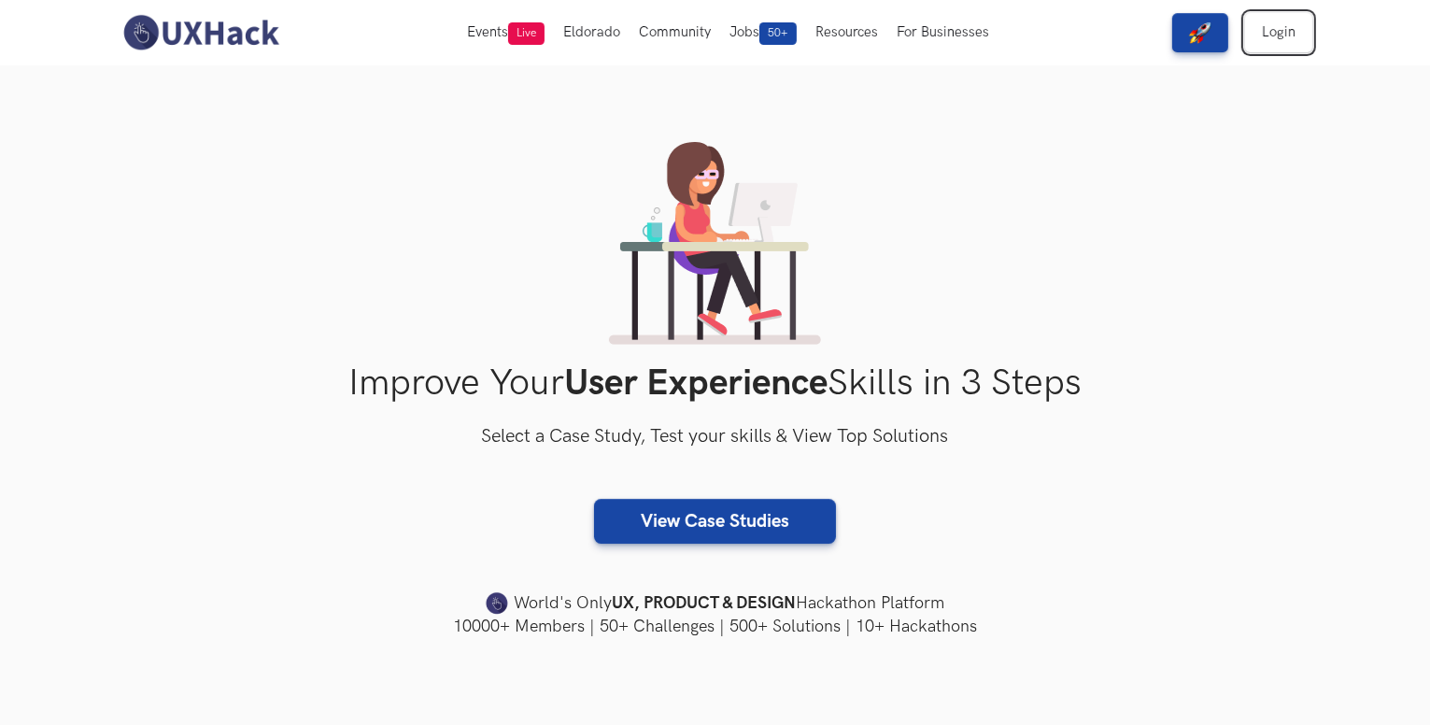
click at [1278, 38] on link "Login" at bounding box center [1278, 32] width 67 height 39
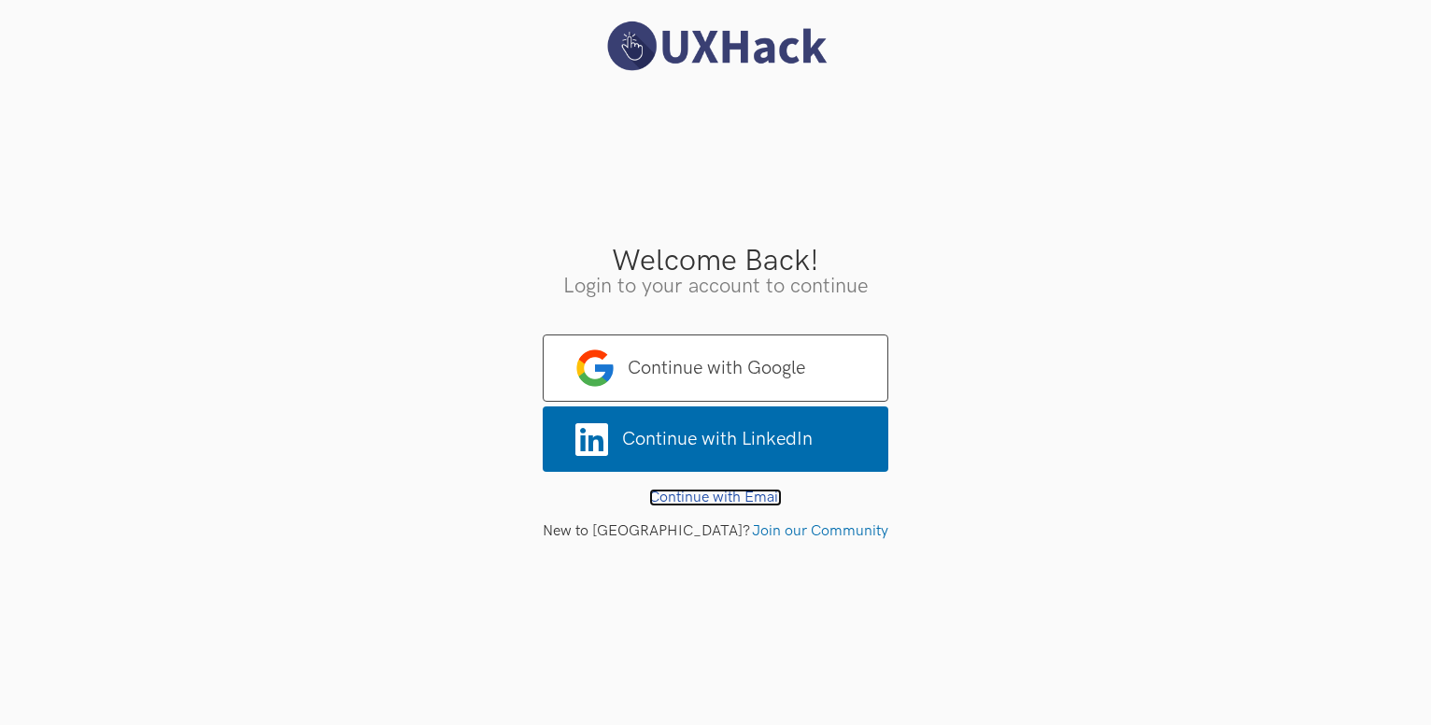
click at [720, 498] on link "Continue with Email" at bounding box center [715, 498] width 133 height 18
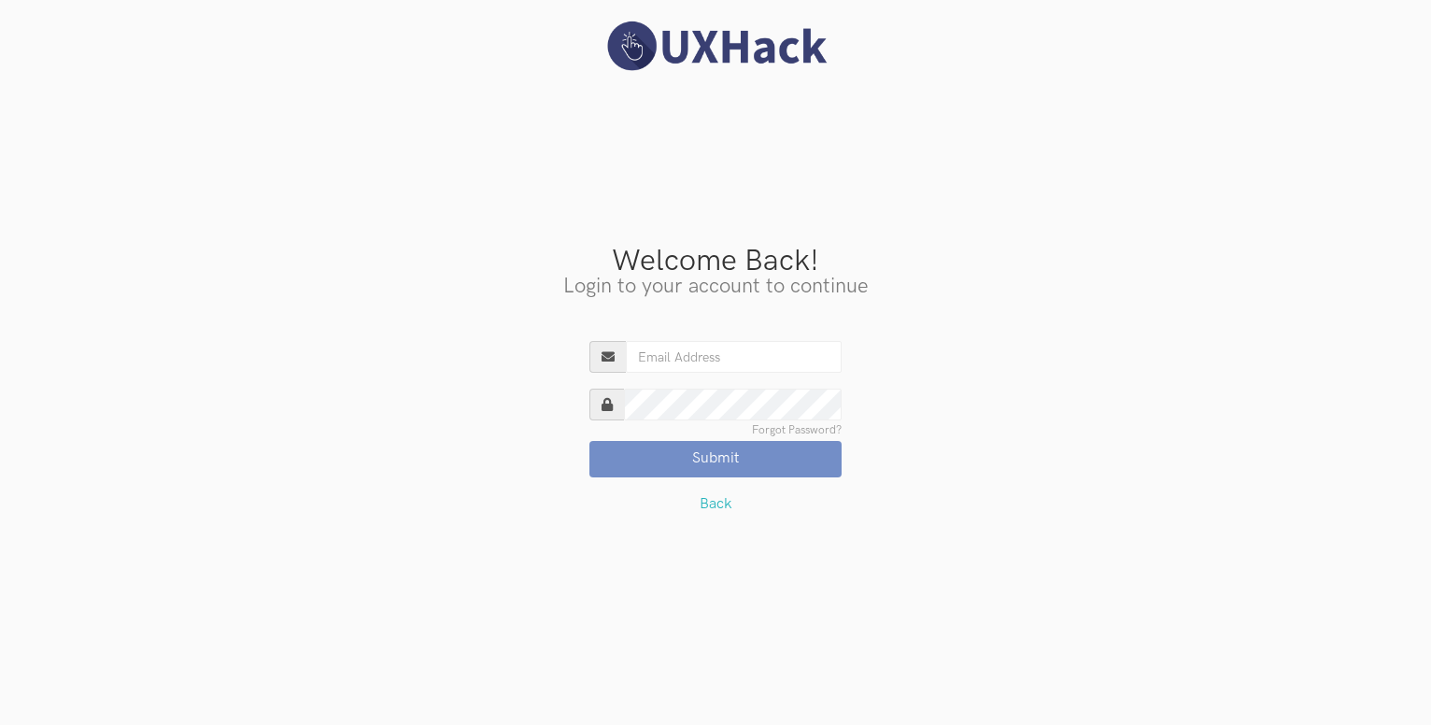
click at [698, 354] on input "Existing User?" at bounding box center [734, 357] width 216 height 32
type input "medha.chakraborti@gmail.com"
click at [810, 139] on div "Welcome Back! Login to your account to continue Continue with Google Continue w…" at bounding box center [715, 362] width 1431 height 725
click at [837, 81] on div "Welcome Back! Login to your account to continue Continue with Google Continue w…" at bounding box center [715, 362] width 1431 height 725
click at [800, 426] on link "Forgot Password?" at bounding box center [797, 430] width 90 height 11
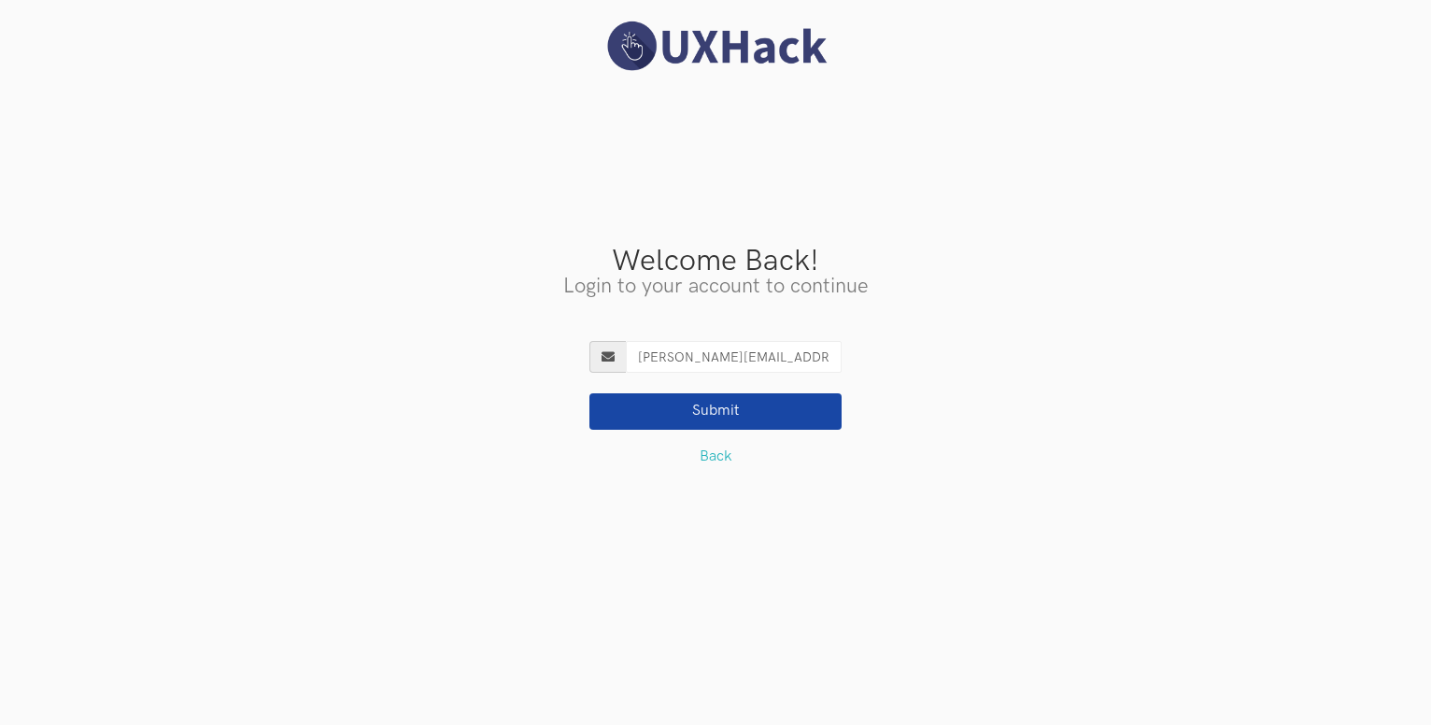
click at [722, 412] on button "Submit" at bounding box center [715, 410] width 252 height 35
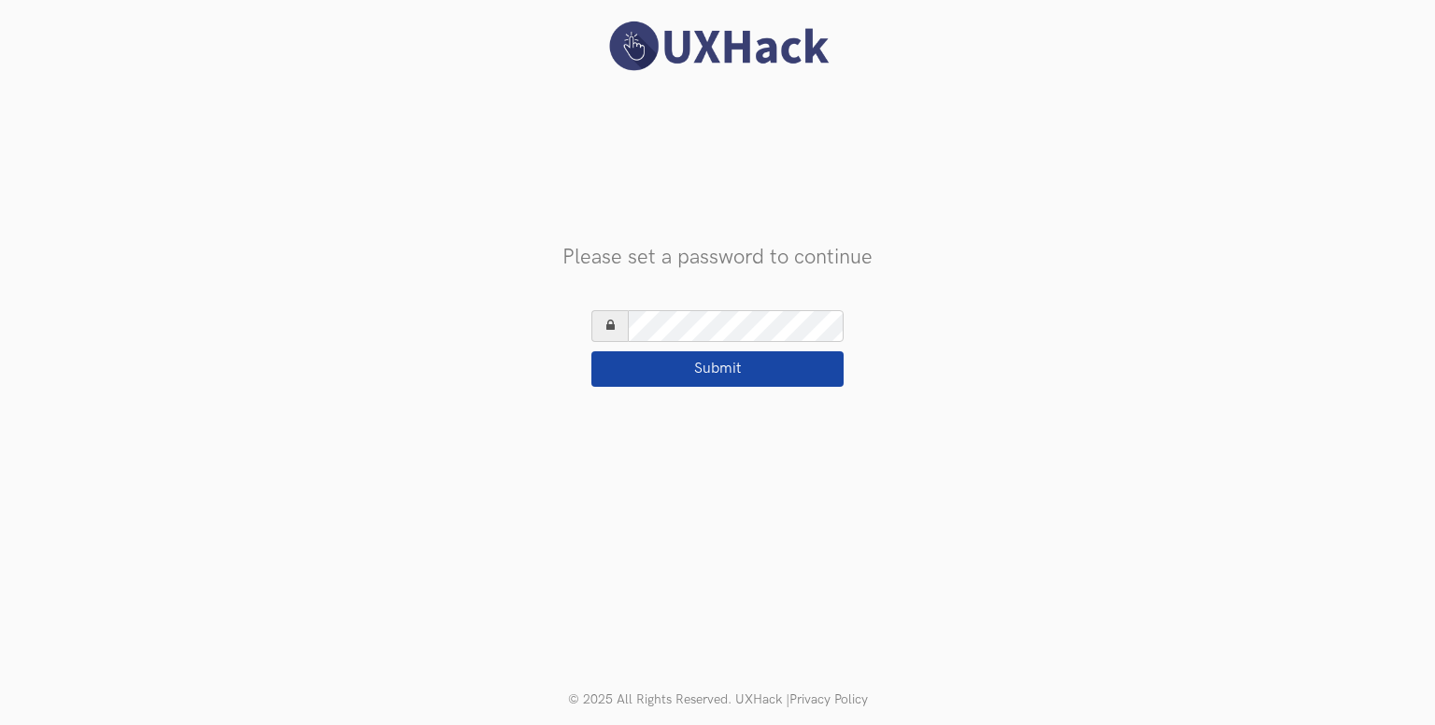
click at [591, 351] on button "Submit" at bounding box center [717, 368] width 252 height 35
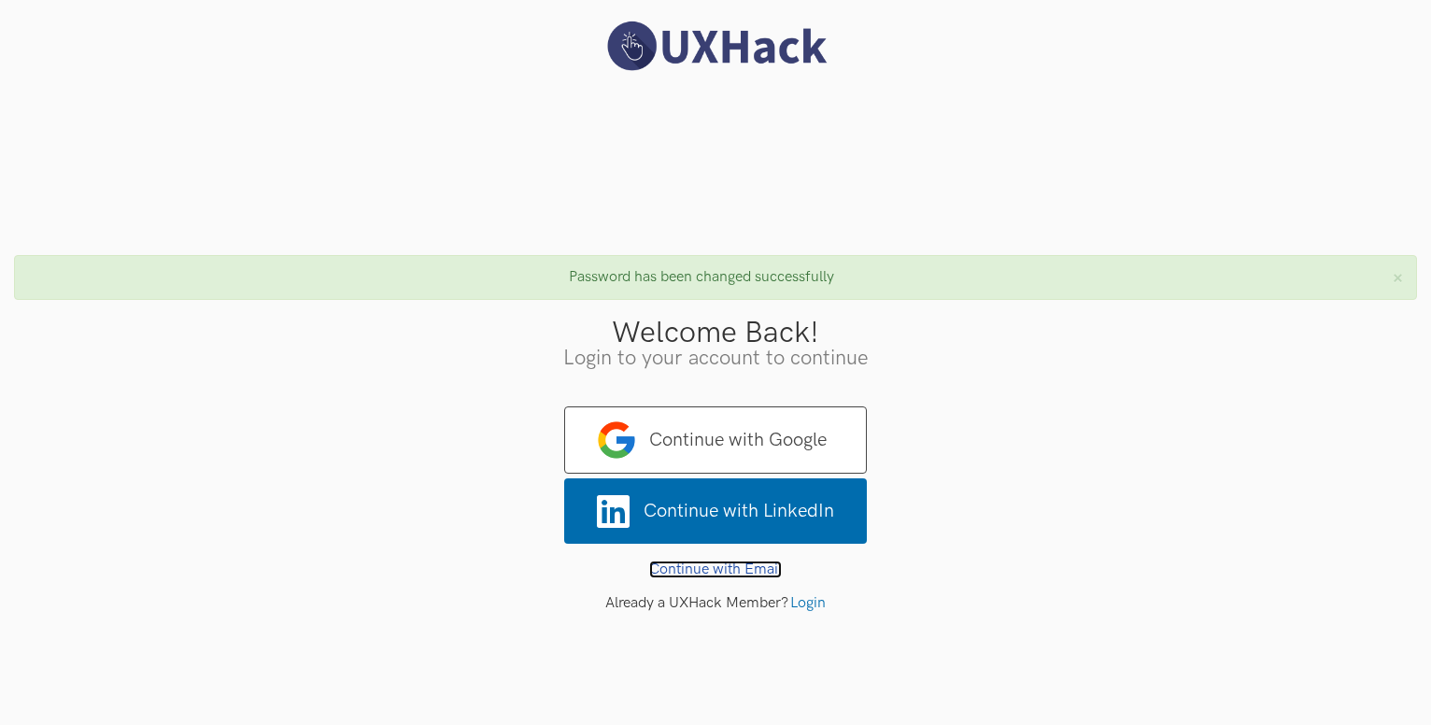
click at [745, 575] on link "Continue with Email" at bounding box center [715, 569] width 133 height 18
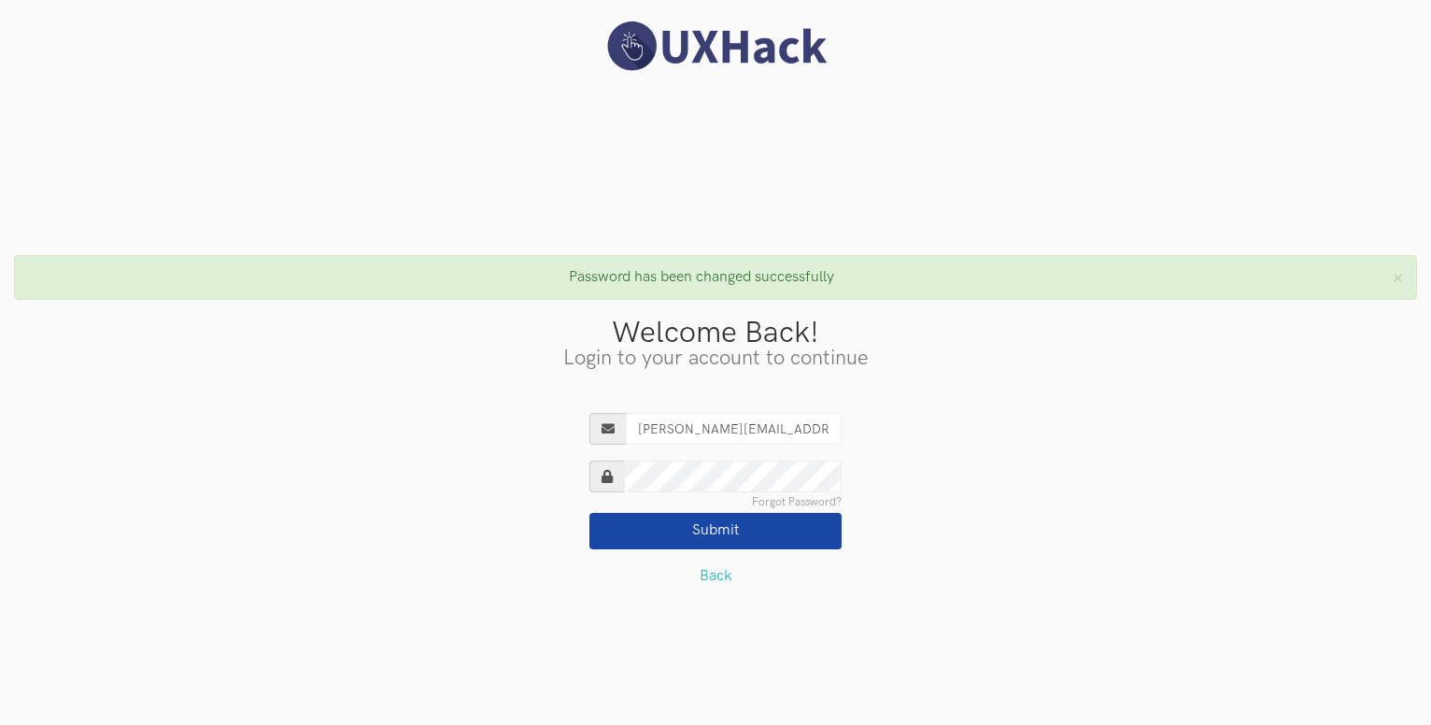
type input "medha.chakraborti@gmail.com"
click at [691, 535] on button "Submit" at bounding box center [715, 530] width 252 height 35
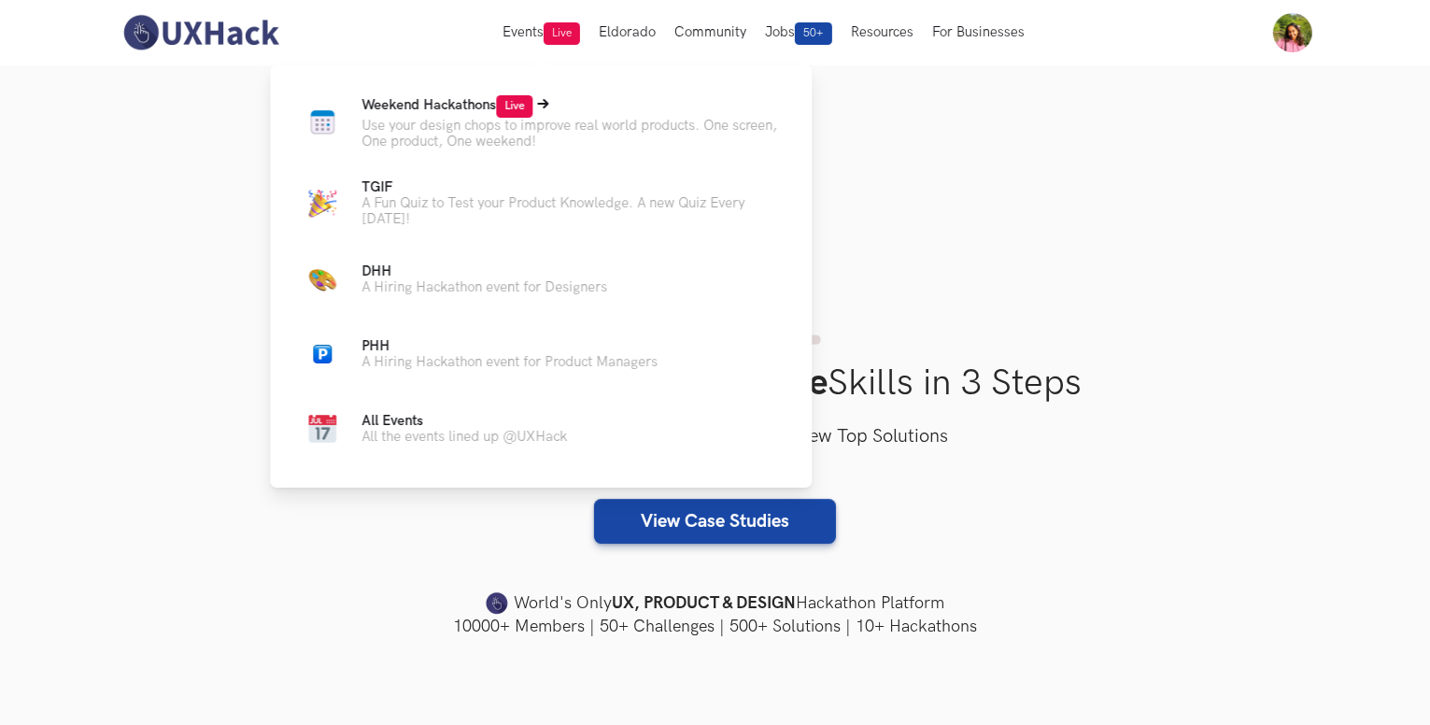
click at [412, 107] on span "Weekend Hackathons Live" at bounding box center [447, 105] width 171 height 16
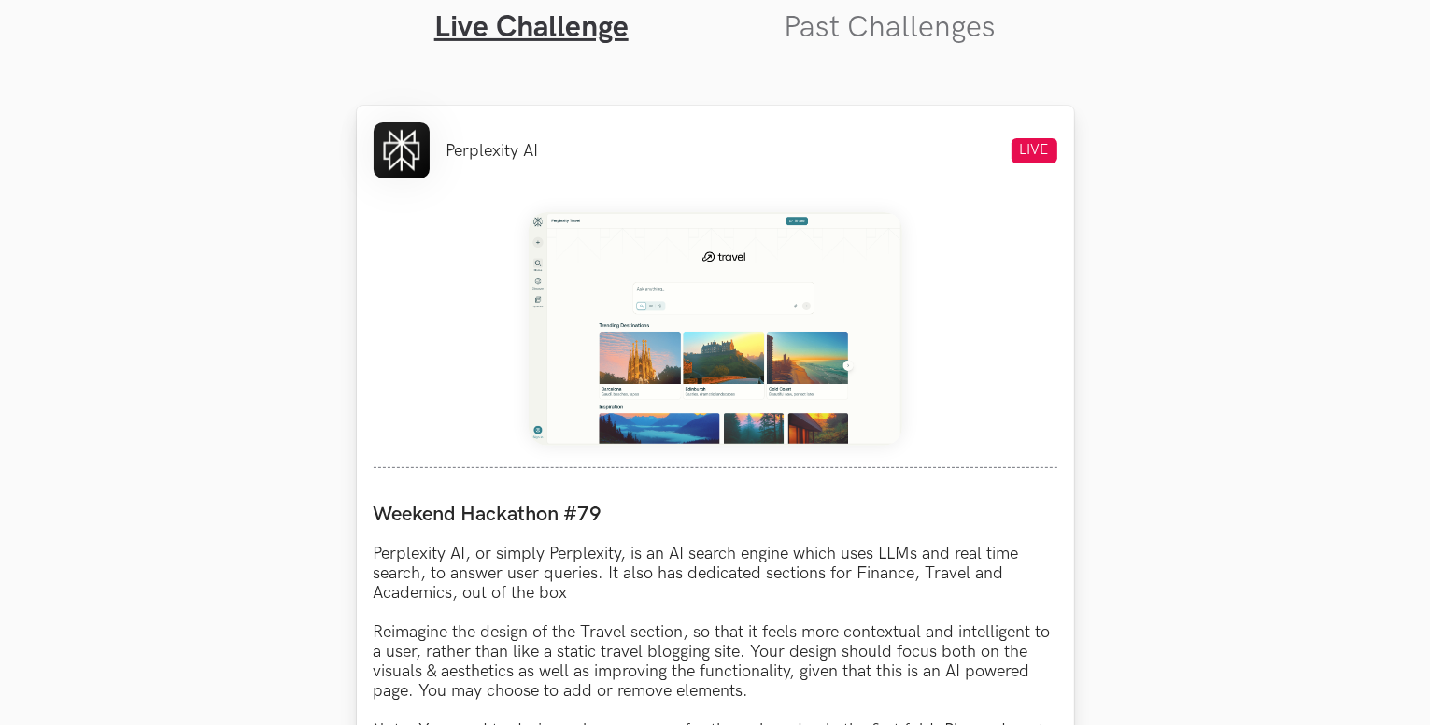
scroll to position [654, 0]
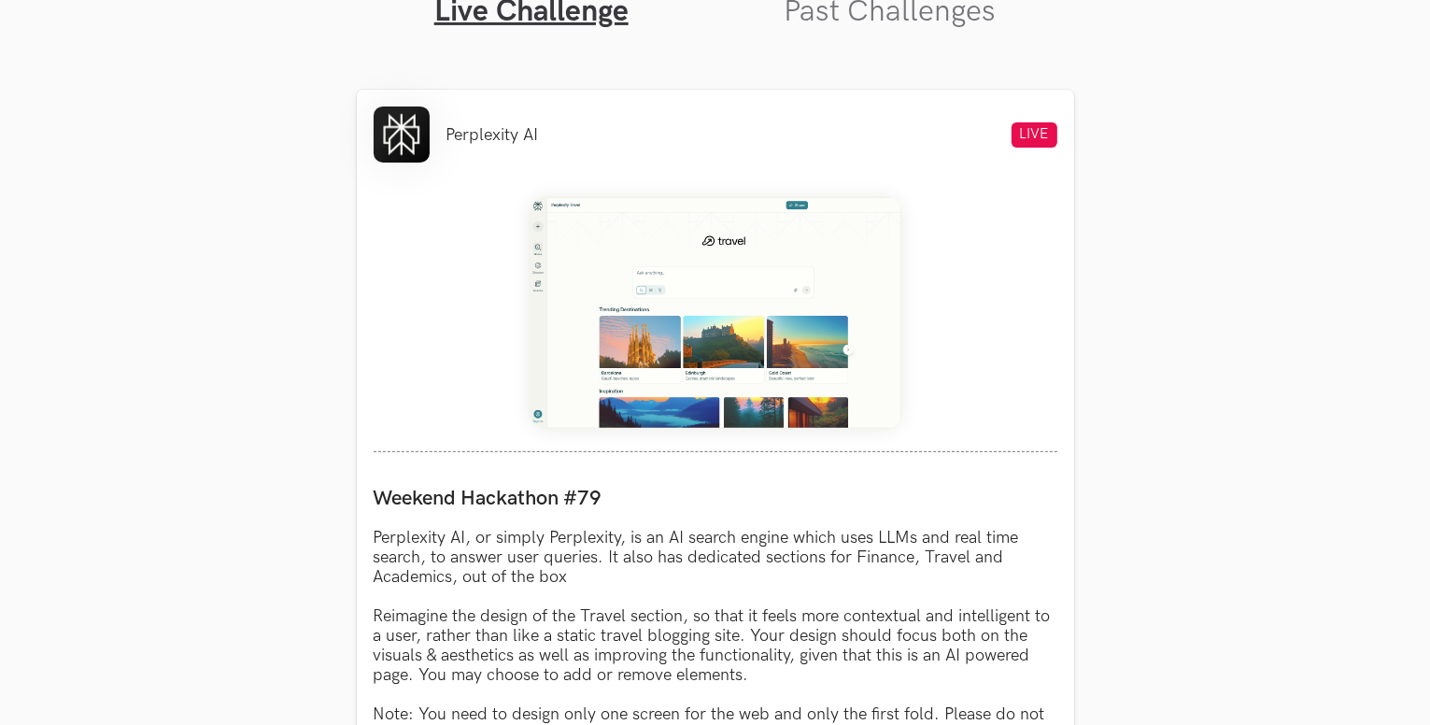
drag, startPoint x: 711, startPoint y: 315, endPoint x: 1153, endPoint y: 280, distance: 443.2
click at [1181, 279] on section "Weekend Hackathons One screen, one product, one weekend Use your design chops t…" at bounding box center [715, 629] width 1430 height 2437
click at [808, 286] on img at bounding box center [716, 313] width 374 height 234
